Goal: Information Seeking & Learning: Learn about a topic

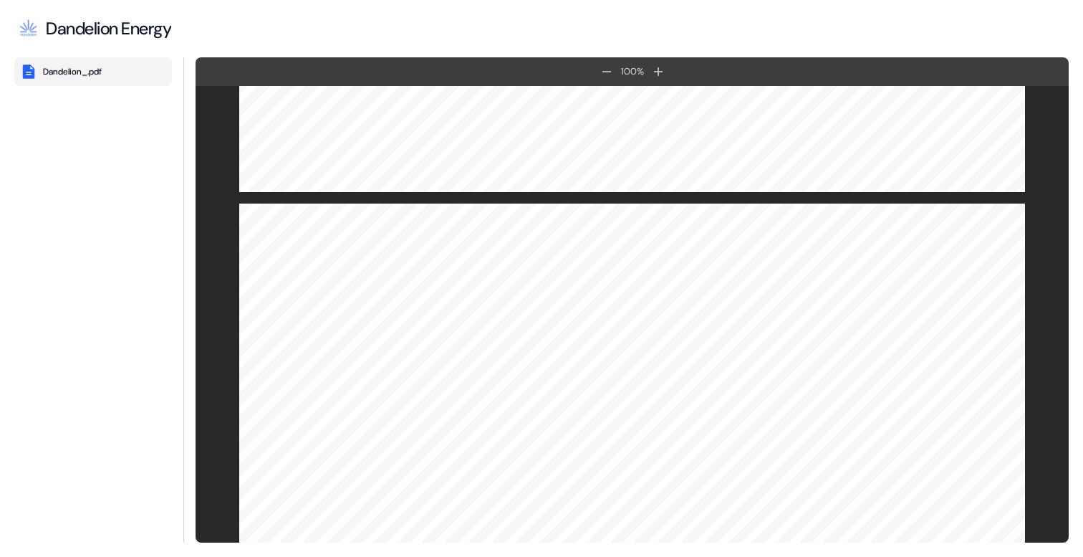
scroll to position [3183, 0]
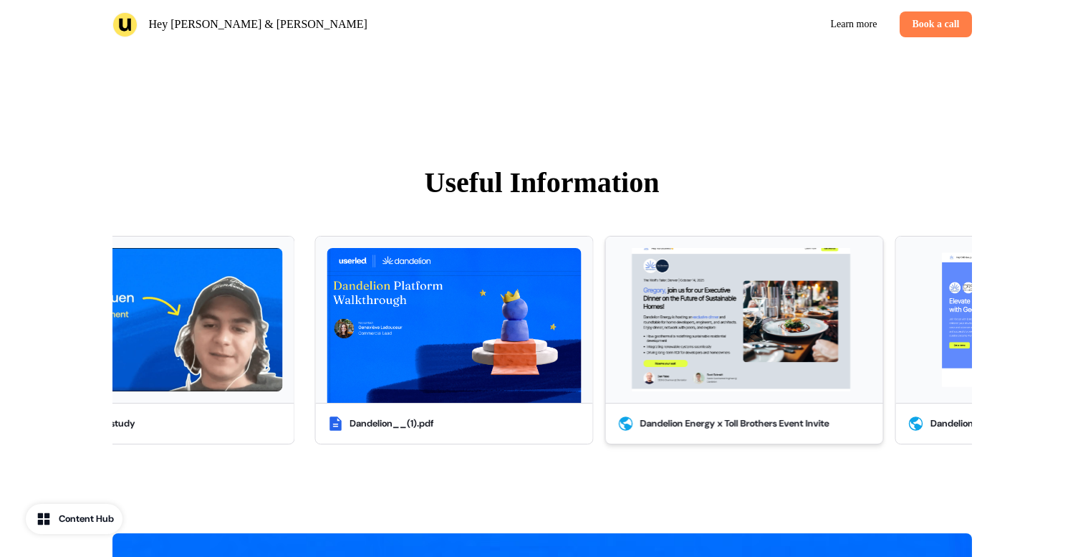
scroll to position [1182, 0]
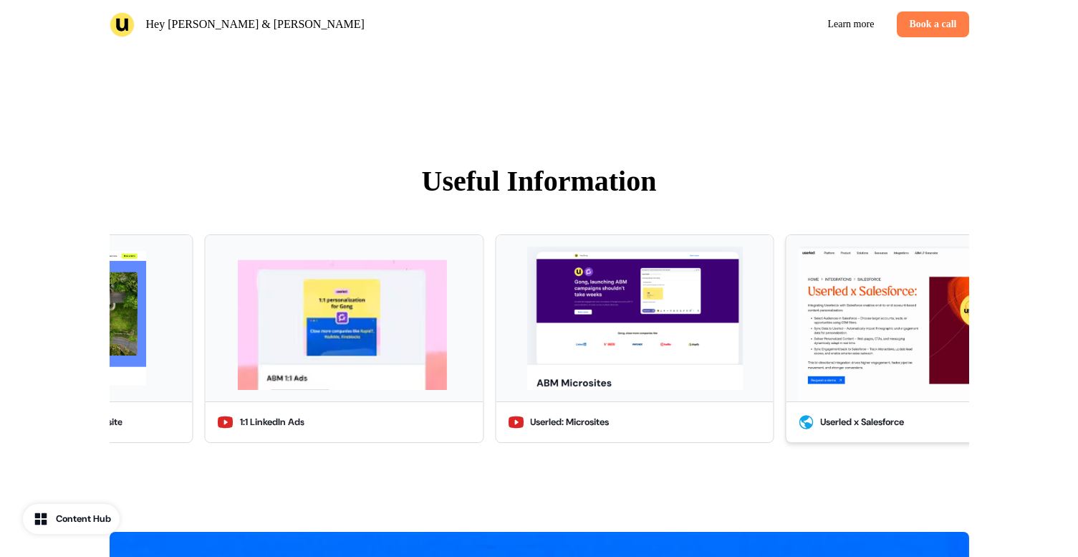
click at [880, 322] on img at bounding box center [924, 323] width 254 height 155
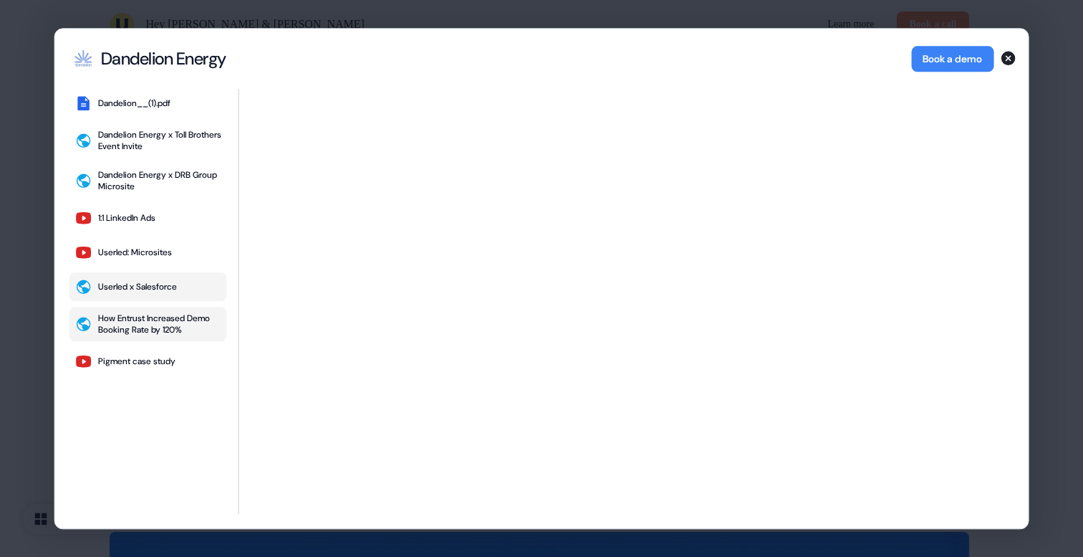
click at [136, 323] on div "How Entrust Increased Demo Booking Rate by 120%" at bounding box center [159, 323] width 123 height 23
click at [1013, 60] on icon "button" at bounding box center [1008, 58] width 14 height 14
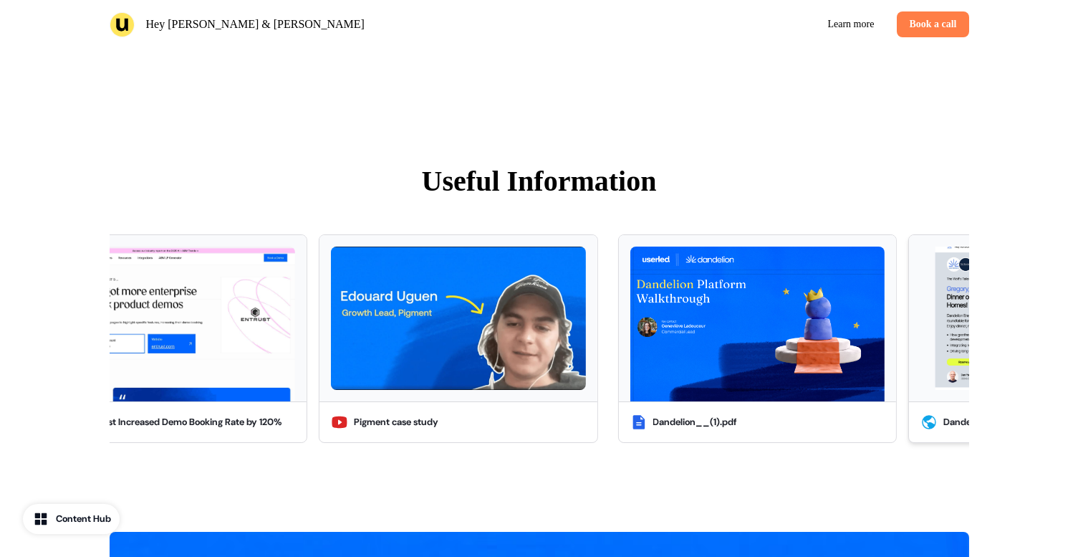
click at [955, 425] on div "Dandelion Energy x Toll Brothers Event Invite" at bounding box center [1037, 422] width 189 height 14
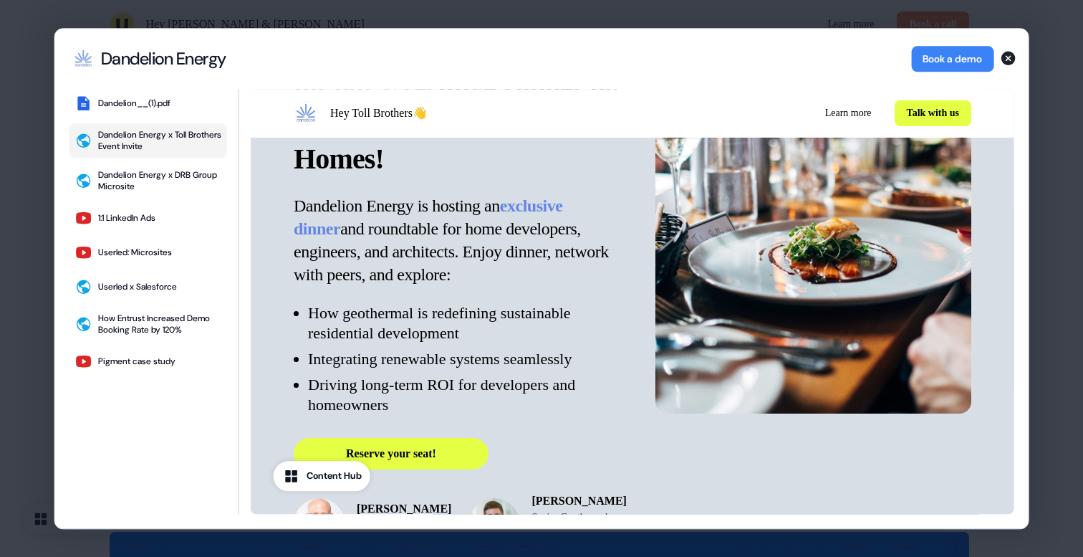
scroll to position [0, 0]
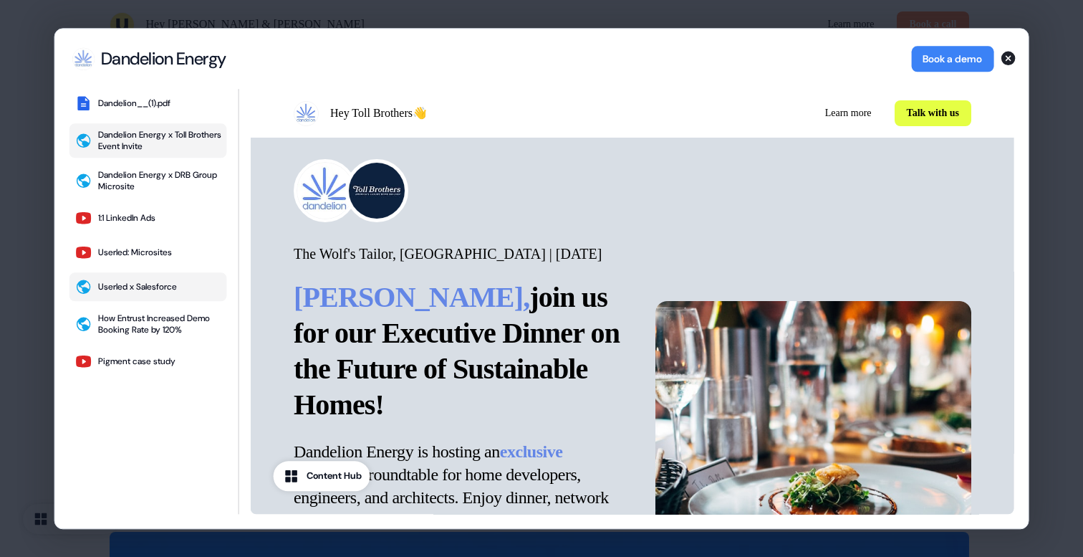
click at [147, 289] on div "Userled x Salesforce" at bounding box center [137, 286] width 79 height 11
click at [153, 103] on div "Dandelion__(1).pdf" at bounding box center [134, 102] width 72 height 11
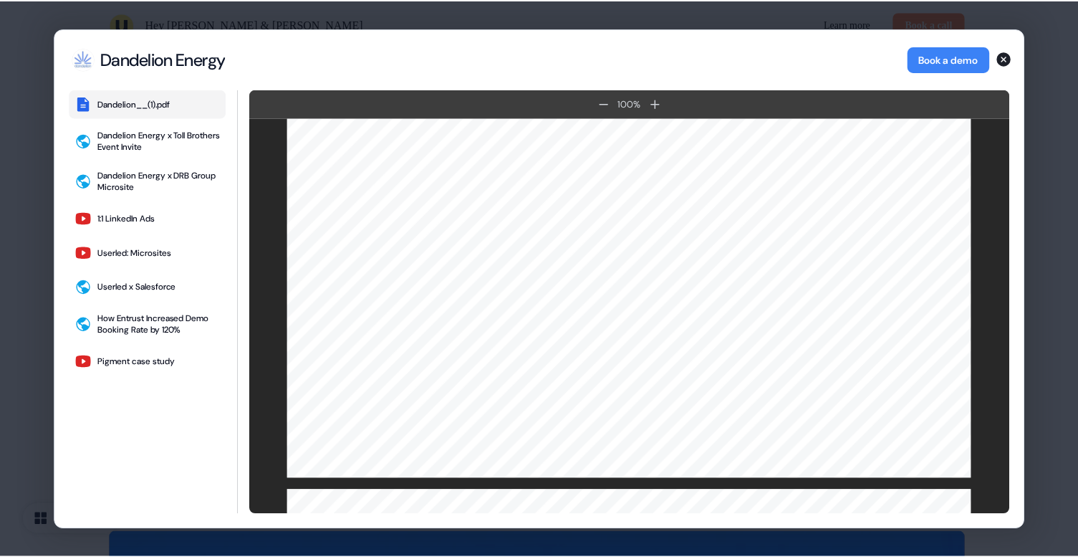
scroll to position [2423, 0]
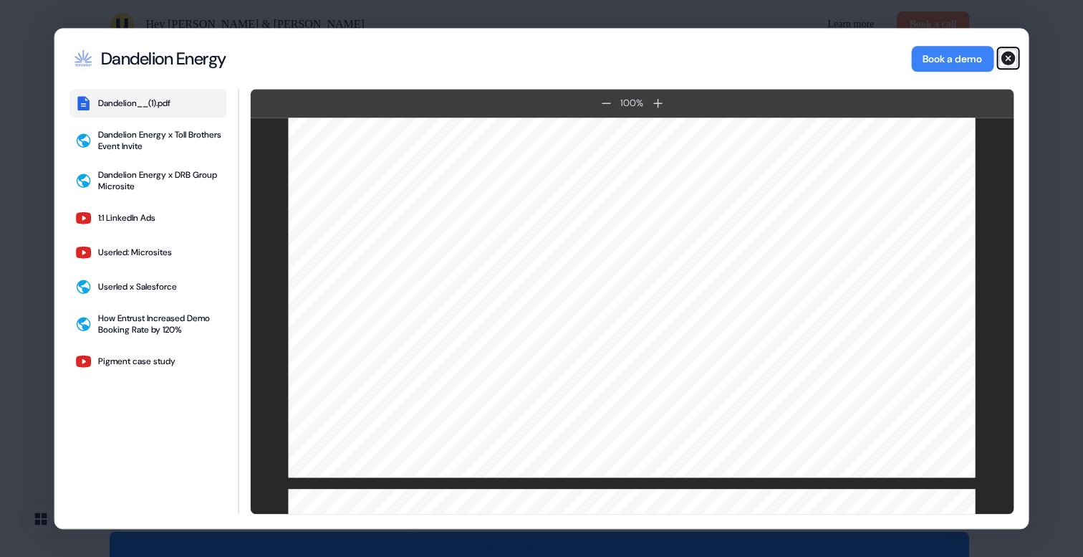
click at [1009, 62] on icon "button" at bounding box center [1008, 58] width 14 height 14
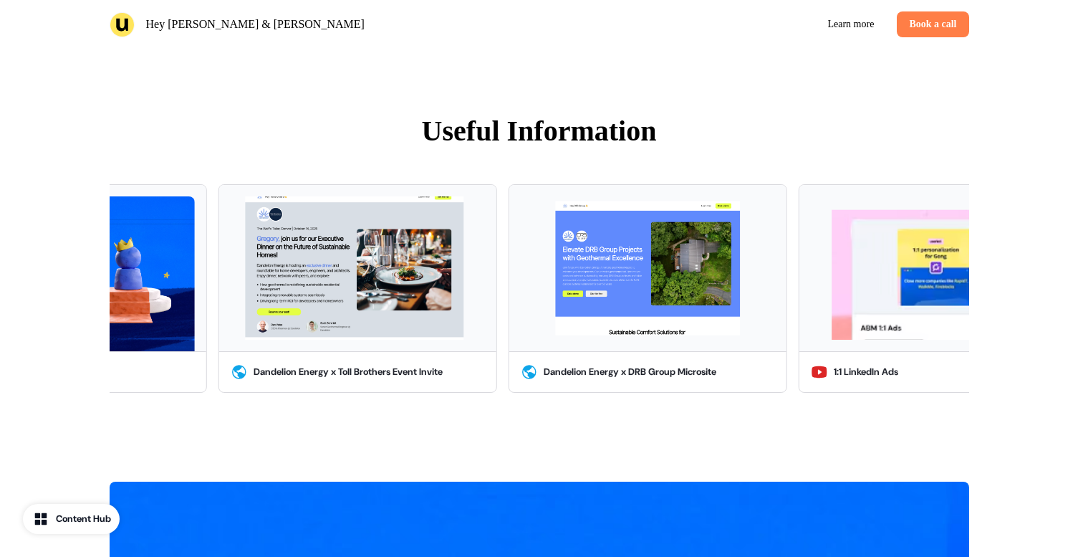
scroll to position [1264, 0]
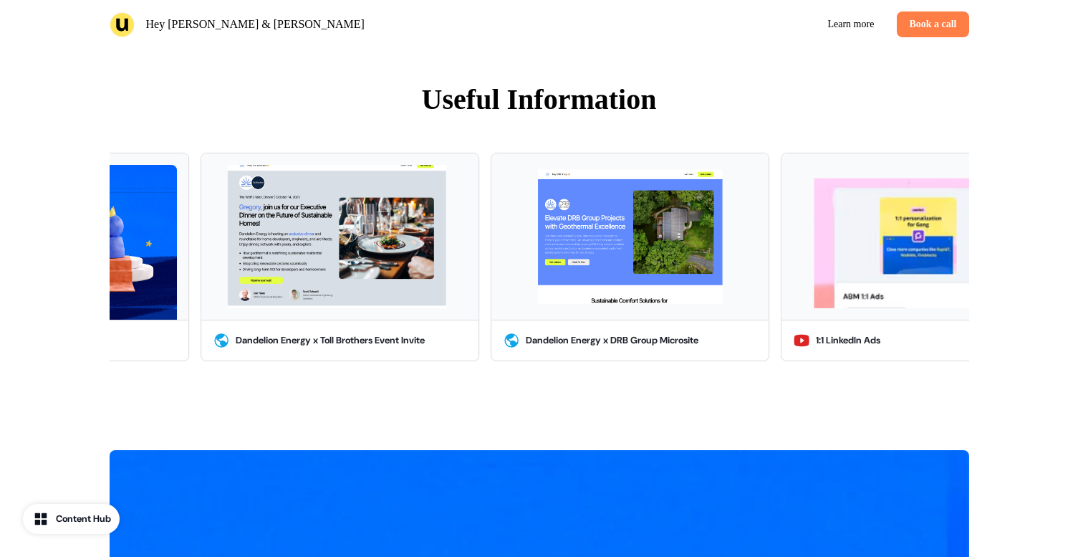
click at [1001, 234] on div "Useful Information Dandelion__(1).pdf Dandelion Energy x Toll Brothers Event In…" at bounding box center [540, 224] width 946 height 406
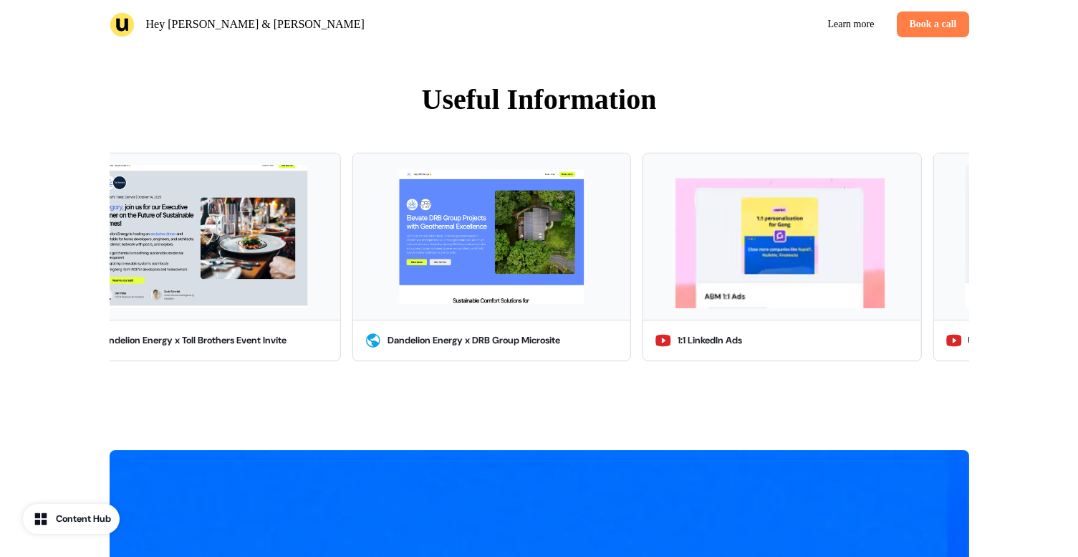
click at [986, 238] on div "Useful Information Dandelion__(1).pdf Dandelion Energy x Toll Brothers Event In…" at bounding box center [540, 224] width 946 height 406
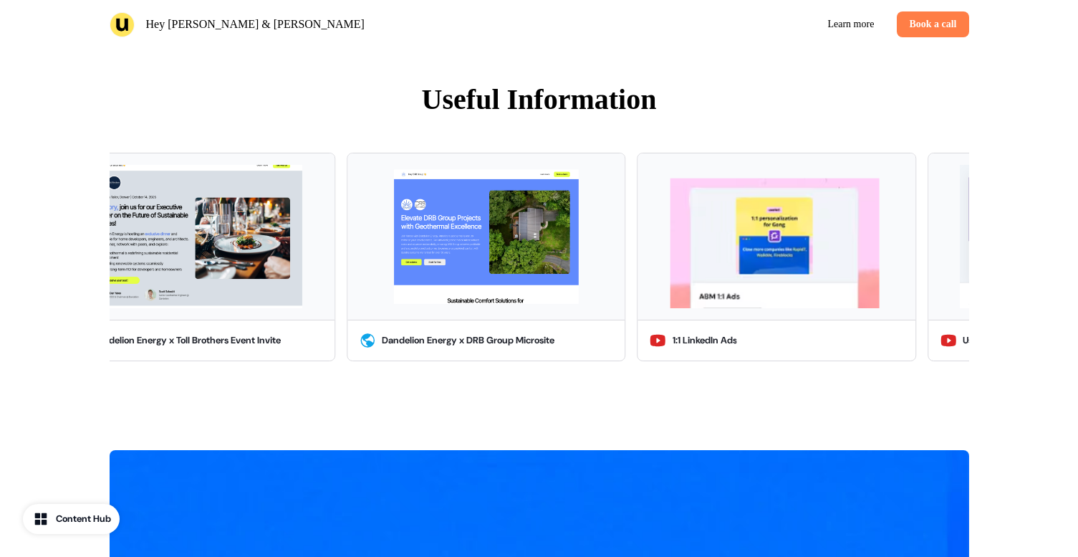
click at [986, 238] on div "Useful Information Dandelion__(1).pdf Dandelion Energy x Toll Brothers Event In…" at bounding box center [540, 224] width 946 height 406
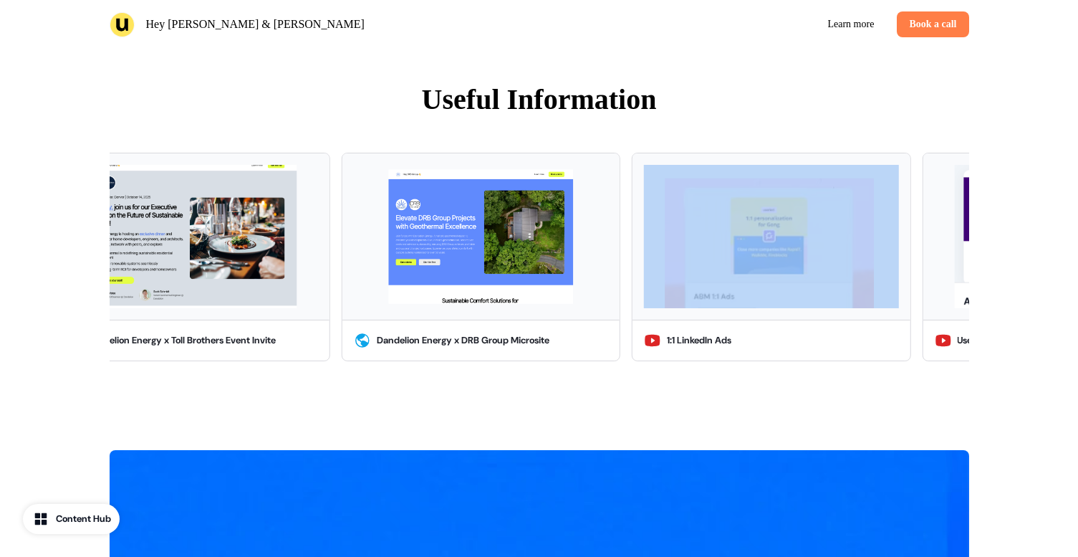
click at [986, 238] on div "Useful Information Dandelion__(1).pdf Dandelion Energy x Toll Brothers Event In…" at bounding box center [540, 224] width 946 height 406
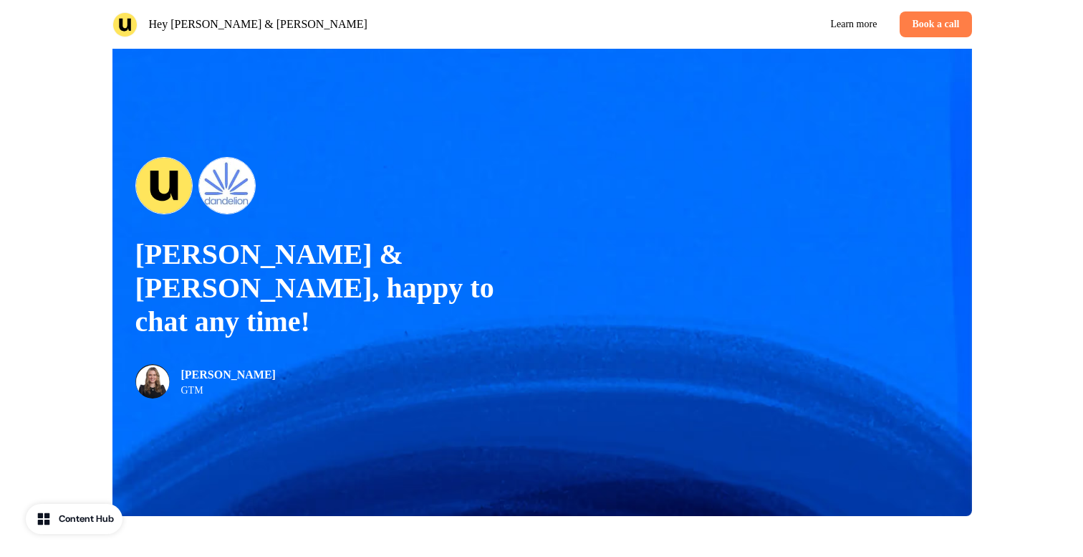
scroll to position [1825, 0]
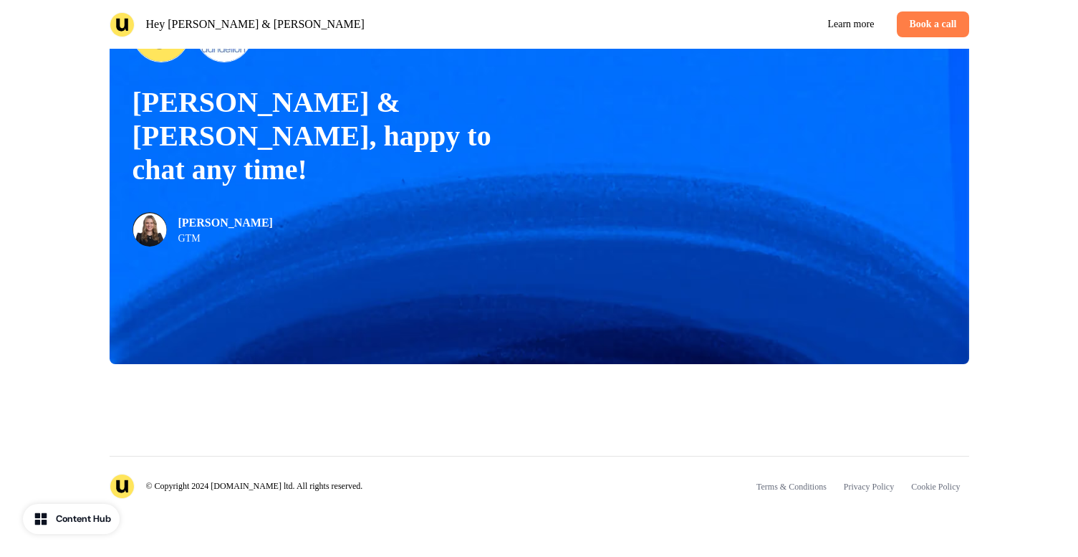
click at [102, 517] on div "Content Hub" at bounding box center [83, 518] width 55 height 14
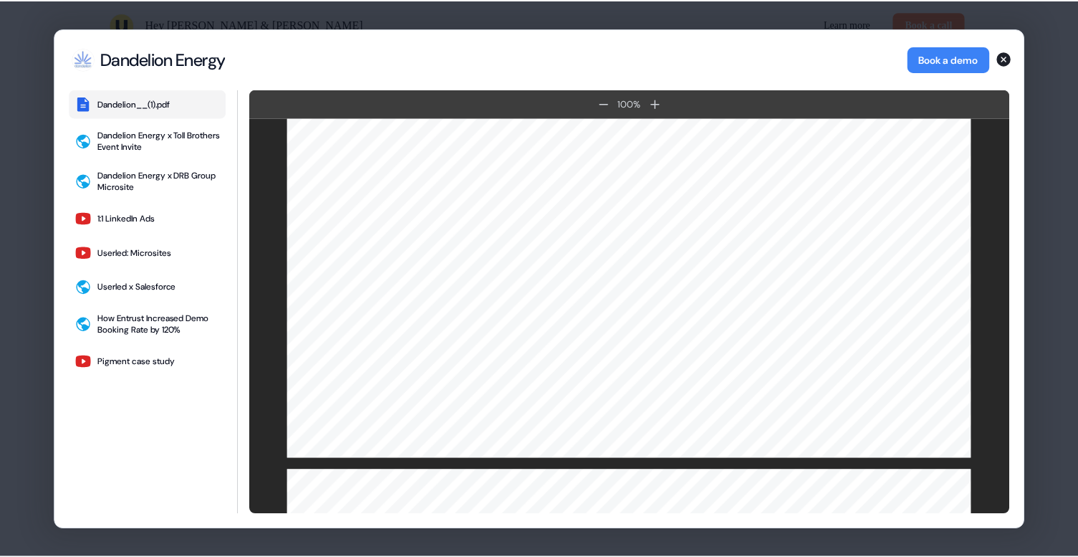
scroll to position [2831, 0]
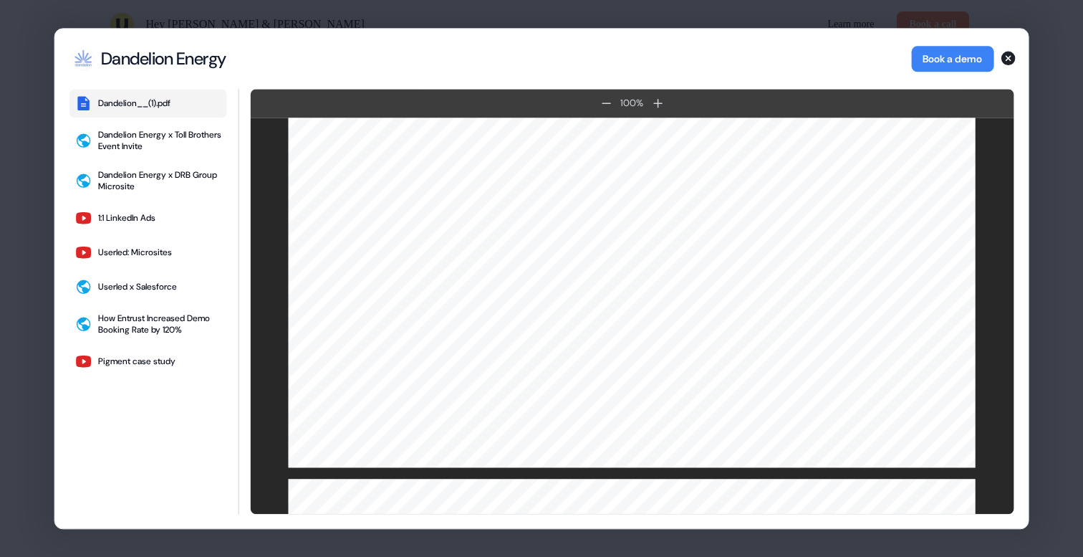
click at [18, 211] on div "Dandelion Energy Dandelion Energy Book a demo Dandelion__(1).pdf Dandelion Ener…" at bounding box center [541, 278] width 1083 height 557
